Goal: Information Seeking & Learning: Learn about a topic

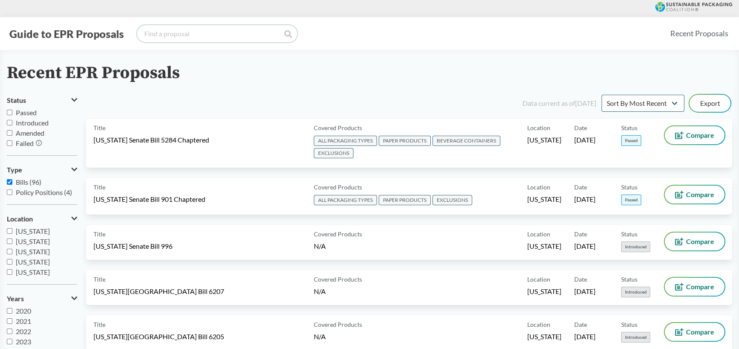
click at [239, 33] on input "search" at bounding box center [217, 33] width 160 height 17
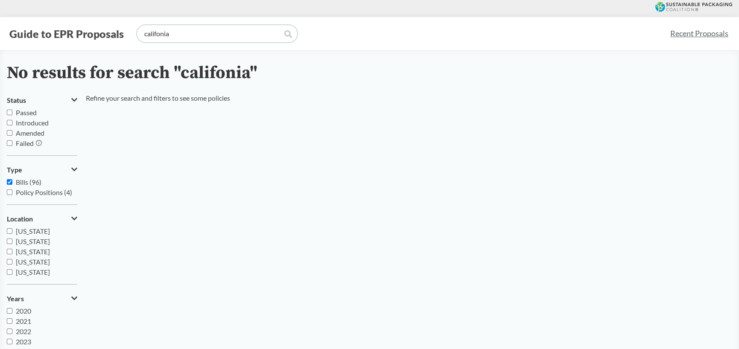
click at [159, 35] on input "califonia" at bounding box center [217, 33] width 160 height 17
type input "[US_STATE]"
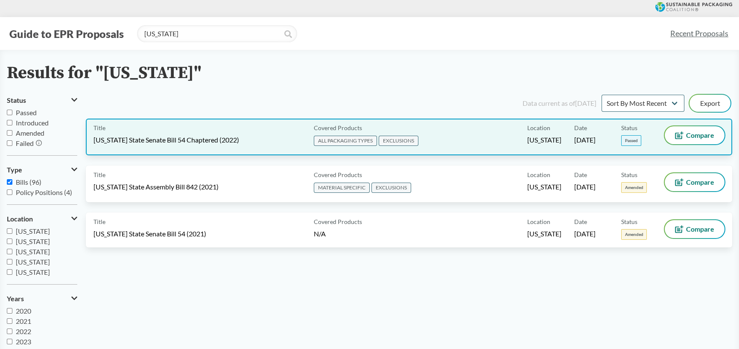
click at [249, 141] on div "Title [US_STATE] State Senate Bill 54 Chaptered (2022)" at bounding box center [201, 136] width 217 height 21
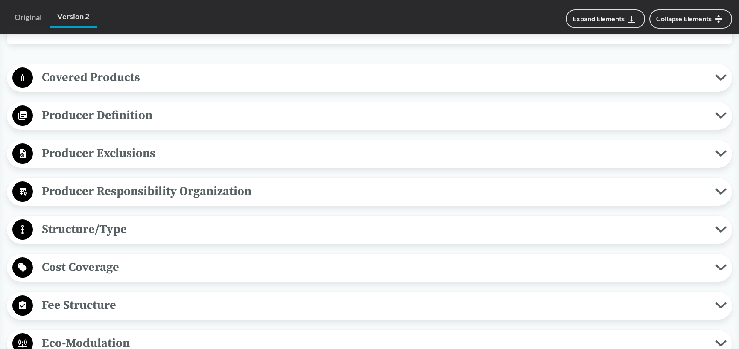
scroll to position [342, 0]
click at [194, 196] on span "Producer Responsibility Organization" at bounding box center [374, 190] width 682 height 19
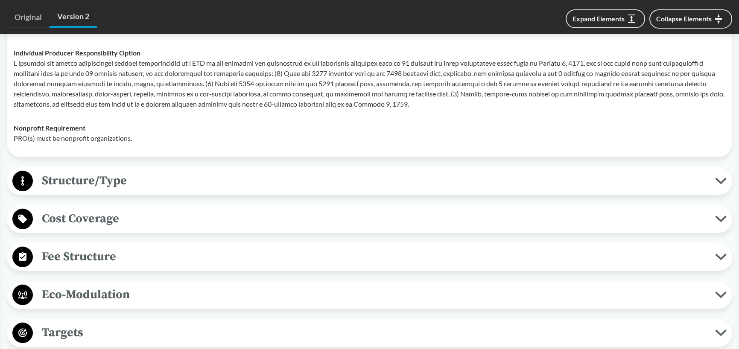
scroll to position [555, 0]
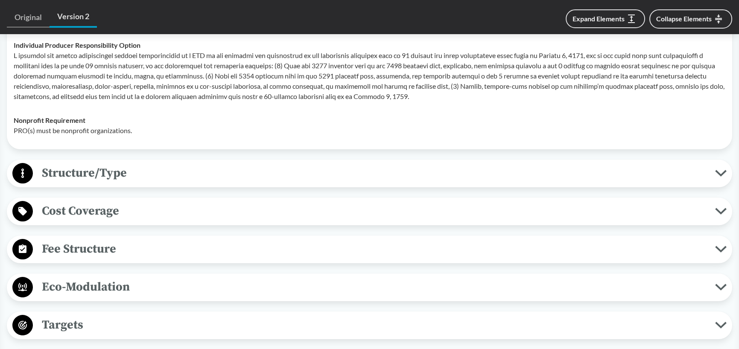
click at [179, 173] on span "Structure/Type" at bounding box center [374, 172] width 682 height 19
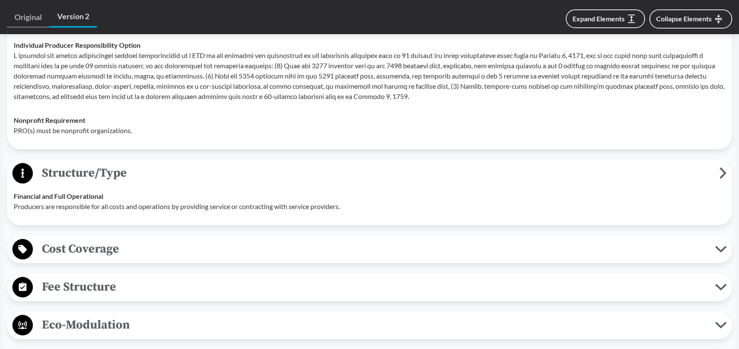
click at [176, 247] on span "Cost Coverage" at bounding box center [374, 248] width 682 height 19
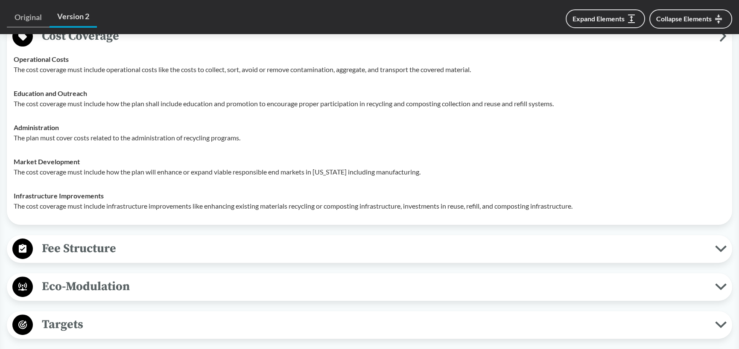
scroll to position [768, 0]
click at [176, 246] on span "Fee Structure" at bounding box center [374, 248] width 682 height 19
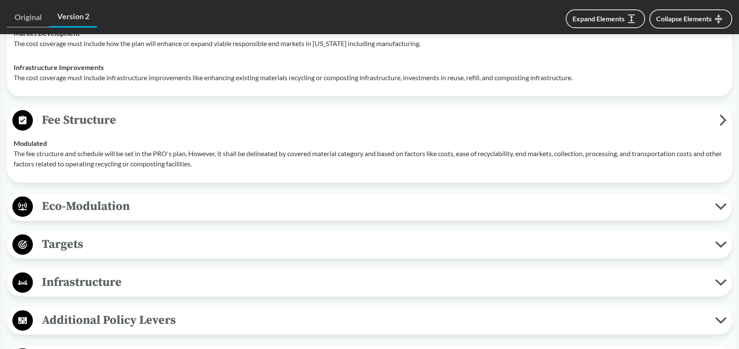
scroll to position [939, 0]
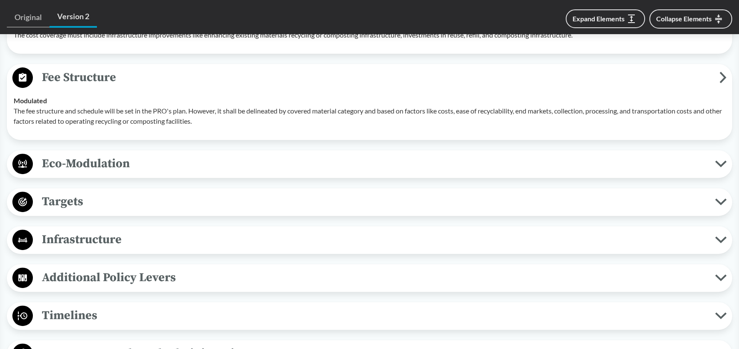
click at [131, 201] on span "Targets" at bounding box center [374, 201] width 682 height 19
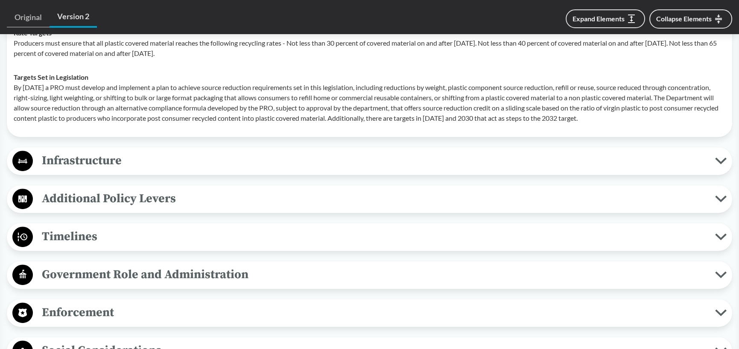
scroll to position [1153, 0]
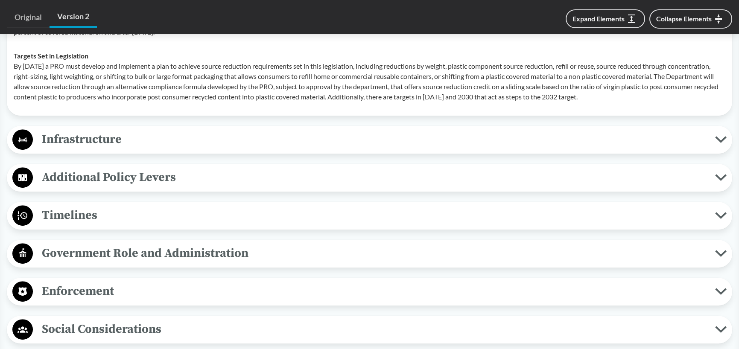
click at [118, 208] on span "Timelines" at bounding box center [374, 215] width 682 height 19
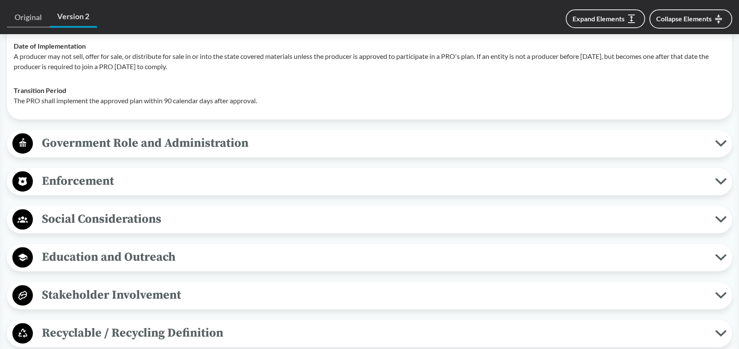
scroll to position [1409, 0]
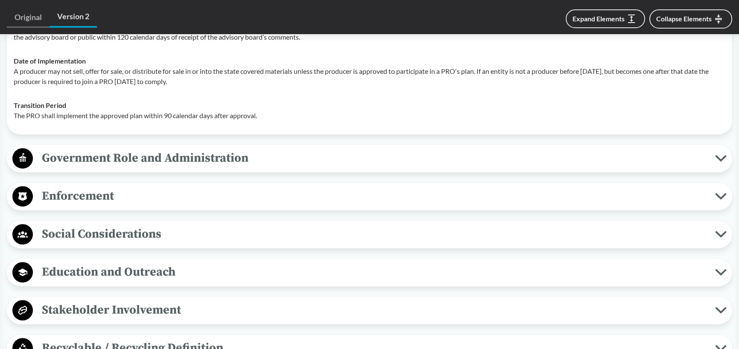
click at [146, 201] on span "Enforcement" at bounding box center [374, 196] width 682 height 19
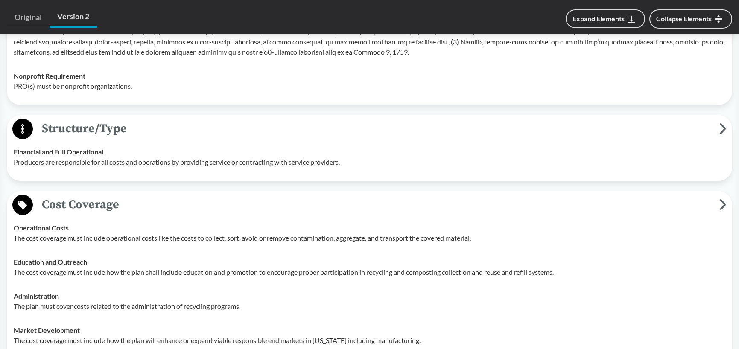
scroll to position [598, 0]
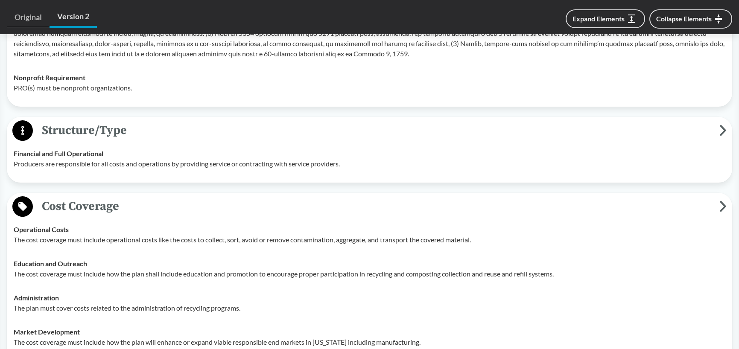
type input "[US_STATE]"
